Goal: Information Seeking & Learning: Learn about a topic

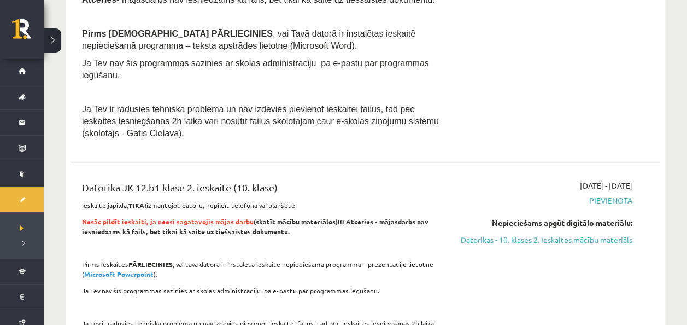
scroll to position [1275, 0]
click at [529, 233] on link "Datorikas - 10. klases 2. ieskaites mācību materiāls" at bounding box center [546, 238] width 173 height 11
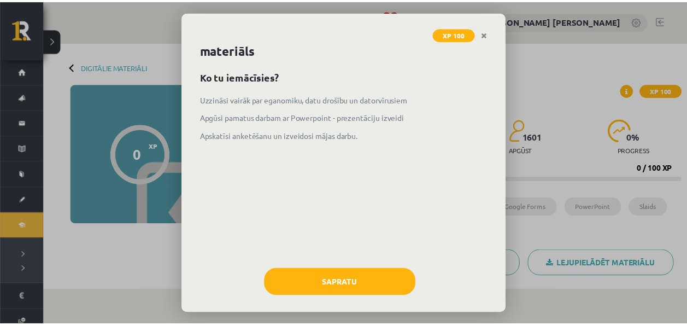
scroll to position [22, 0]
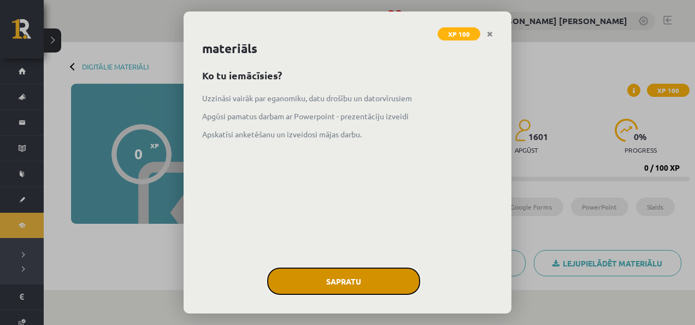
click at [310, 279] on button "Sapratu" at bounding box center [343, 280] width 153 height 27
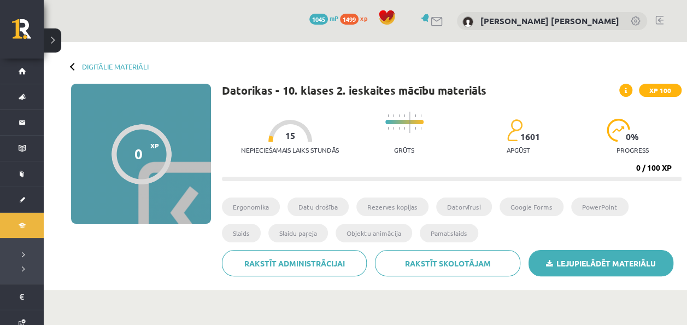
click at [561, 256] on link "Lejupielādēt materiālu" at bounding box center [601, 263] width 145 height 26
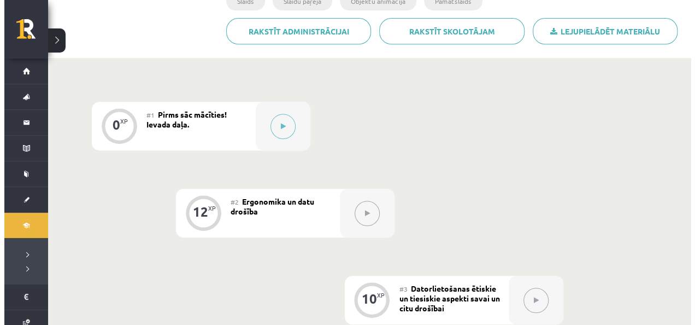
scroll to position [238, 0]
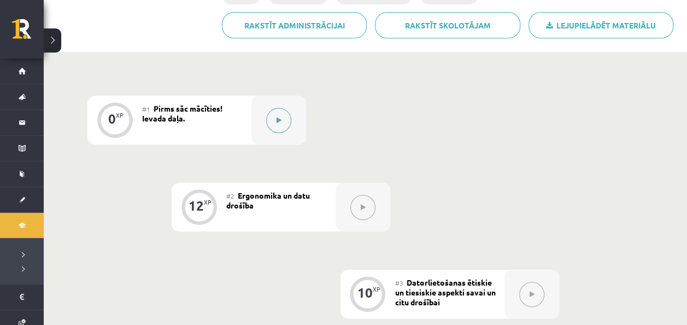
click at [271, 118] on button at bounding box center [278, 120] width 25 height 25
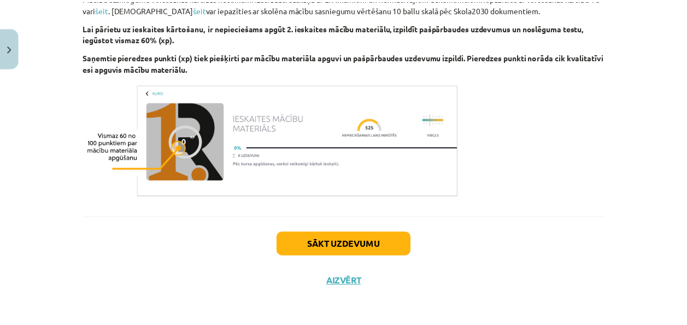
scroll to position [689, 0]
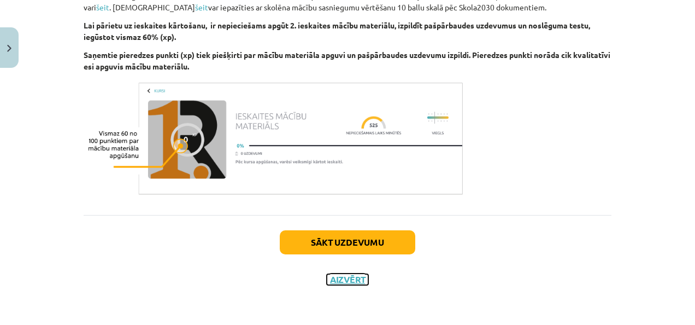
click at [341, 278] on button "Aizvērt" at bounding box center [348, 279] width 42 height 11
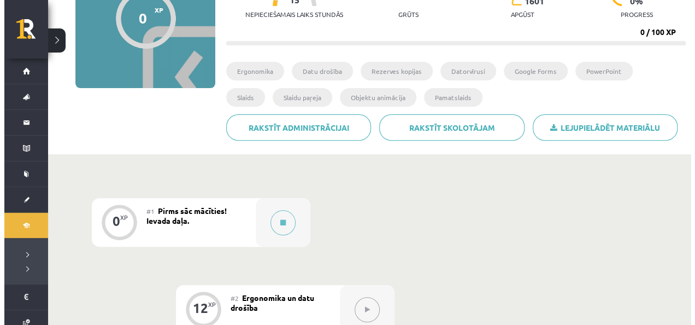
scroll to position [141, 0]
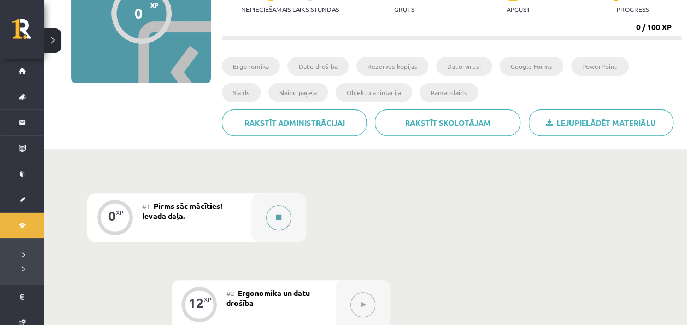
click at [280, 224] on button at bounding box center [278, 217] width 25 height 25
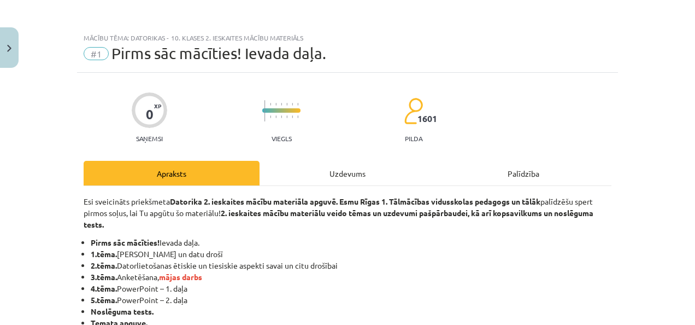
click at [381, 169] on div "Uzdevums" at bounding box center [348, 173] width 176 height 25
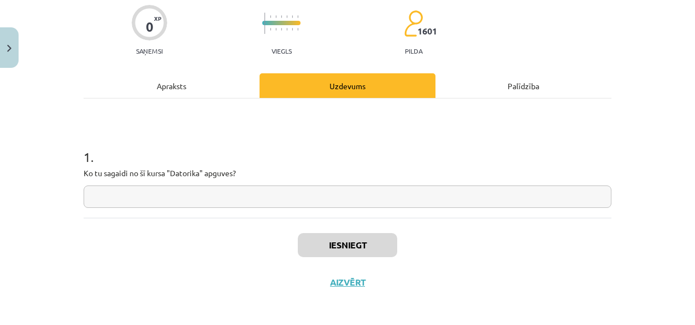
scroll to position [90, 0]
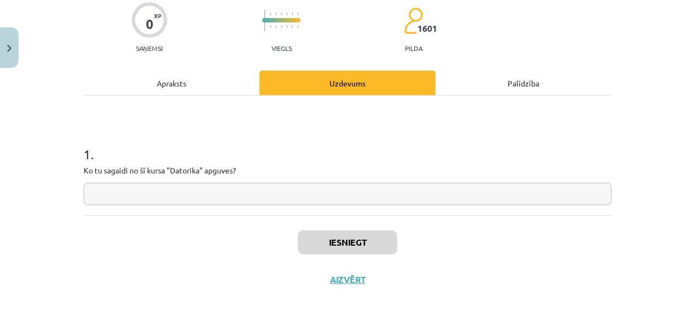
click at [209, 86] on div "Apraksts" at bounding box center [172, 83] width 176 height 25
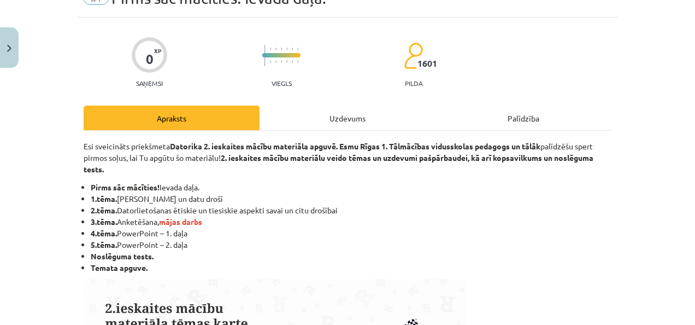
scroll to position [27, 0]
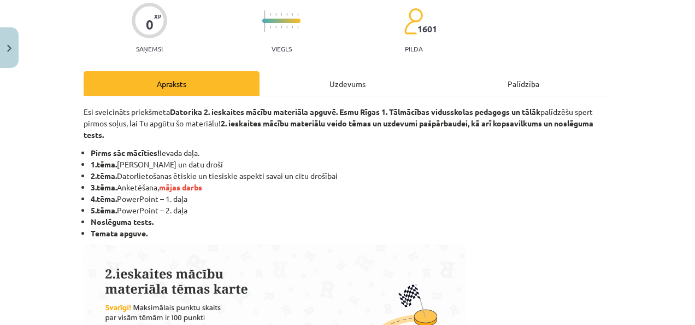
click at [356, 91] on div "Uzdevums" at bounding box center [348, 83] width 176 height 25
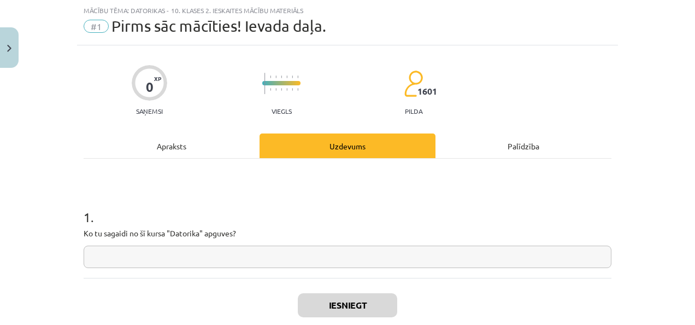
click at [270, 258] on input "text" at bounding box center [348, 256] width 528 height 22
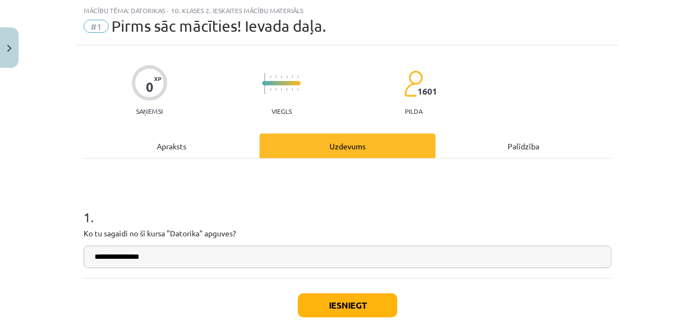
type input "**********"
click at [347, 299] on button "Iesniegt" at bounding box center [348, 305] width 100 height 24
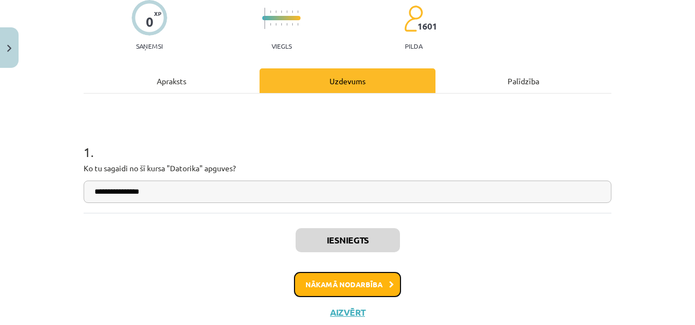
click at [347, 291] on button "Nākamā nodarbība" at bounding box center [347, 284] width 107 height 25
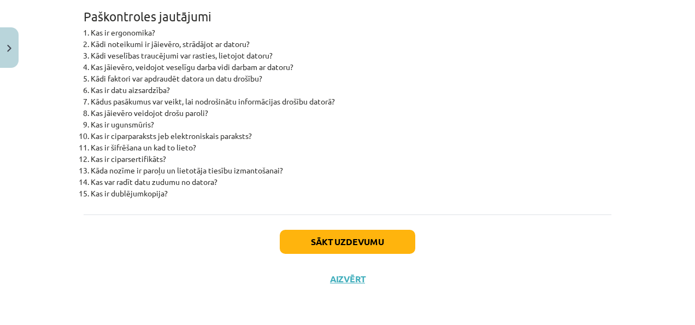
scroll to position [3565, 0]
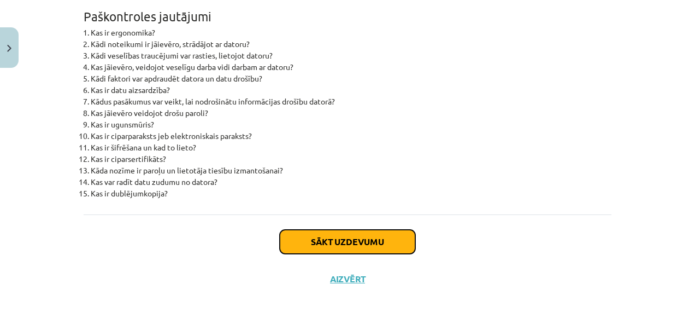
click at [373, 244] on button "Sākt uzdevumu" at bounding box center [348, 242] width 136 height 24
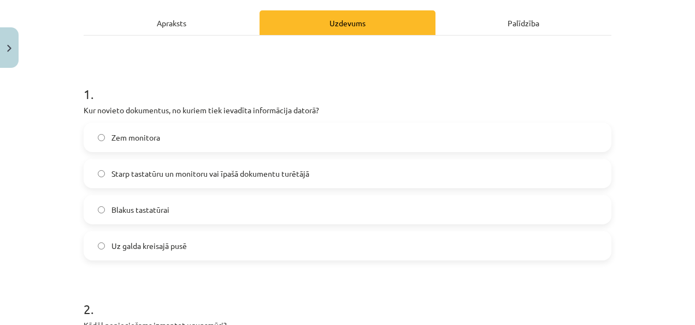
scroll to position [152, 0]
